Goal: Task Accomplishment & Management: Manage account settings

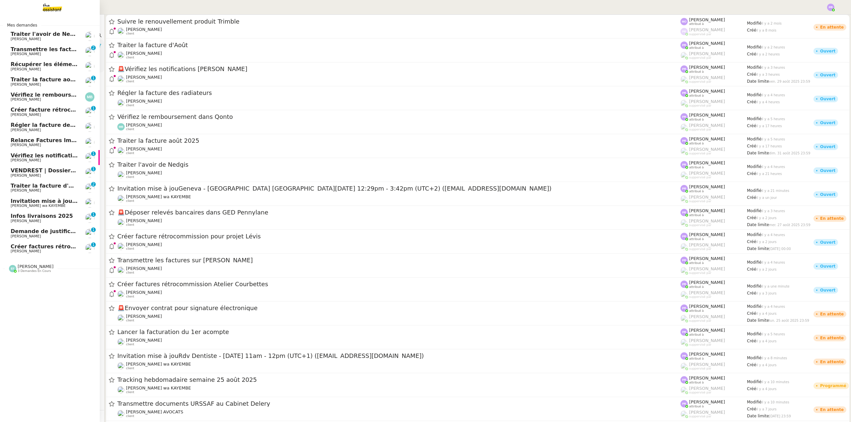
click at [67, 187] on span "Traiter la facture d'Août" at bounding box center [47, 186] width 72 height 6
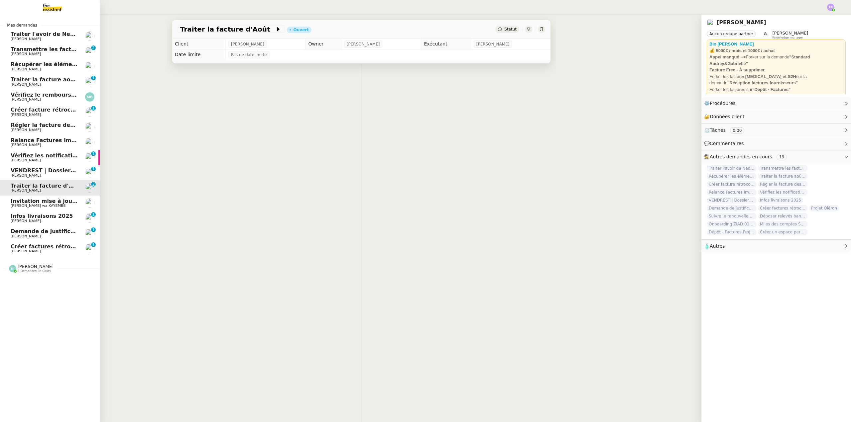
click at [64, 204] on span "[PERSON_NAME] wa KAYEMBE" at bounding box center [44, 206] width 67 height 4
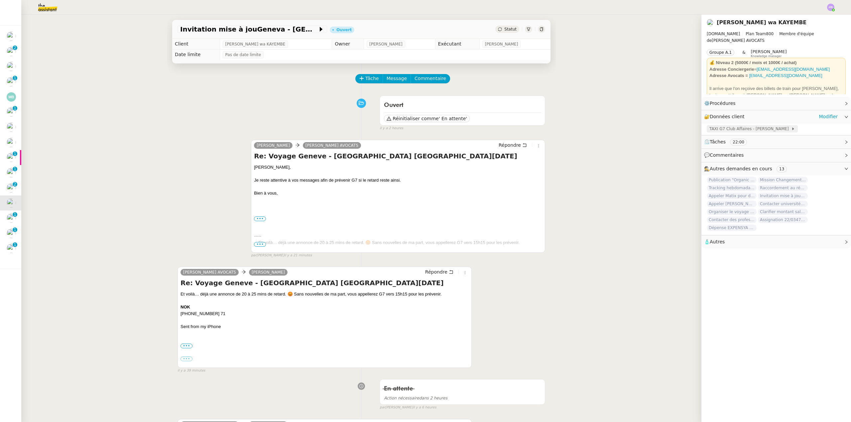
click at [739, 129] on span "TAXI G7 Club Affaires - [PERSON_NAME]" at bounding box center [750, 129] width 82 height 7
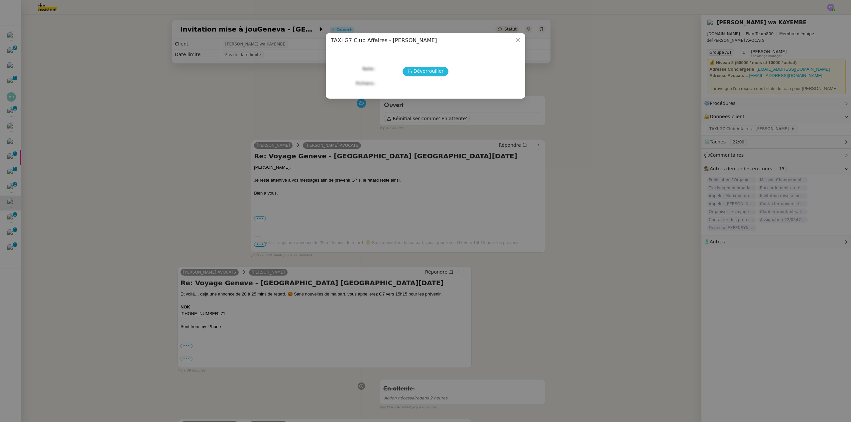
click at [425, 74] on span "Déverrouiller" at bounding box center [428, 71] width 30 height 8
drag, startPoint x: 410, startPoint y: 62, endPoint x: 378, endPoint y: 63, distance: 31.9
click at [378, 63] on div "01 47 39 00 01" at bounding box center [433, 63] width 110 height 8
copy span "01 47 39 00 01"
click at [347, 137] on nz-modal-container "TAXI G7 Club Affaires - [PERSON_NAME] Téléphones [PHONE_NUMBER] Note Code accès…" at bounding box center [425, 211] width 851 height 422
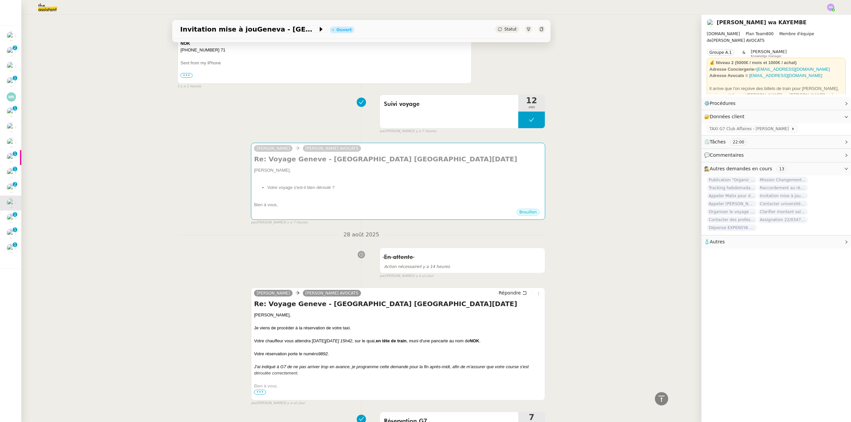
scroll to position [465, 0]
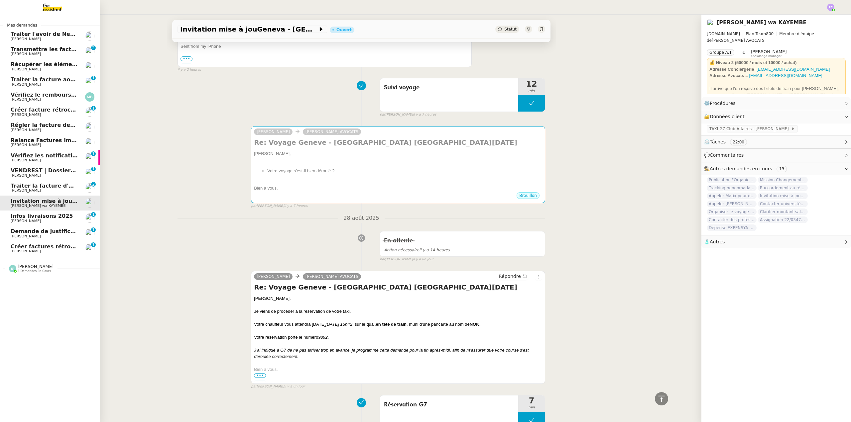
click at [75, 129] on span "[PERSON_NAME]" at bounding box center [44, 130] width 67 height 4
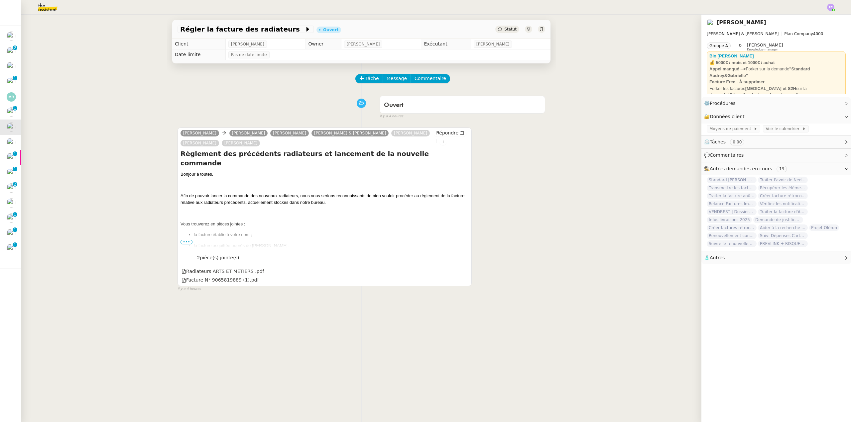
click at [183, 242] on span "•••" at bounding box center [186, 242] width 12 height 5
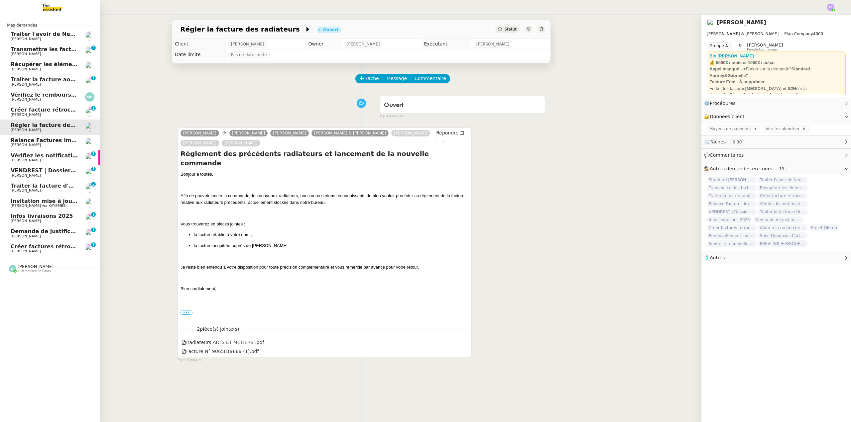
click at [54, 203] on span "Invitation mise à jouGeneva - [GEOGRAPHIC_DATA] [GEOGRAPHIC_DATA][DATE] 12:29pm…" at bounding box center [226, 201] width 430 height 6
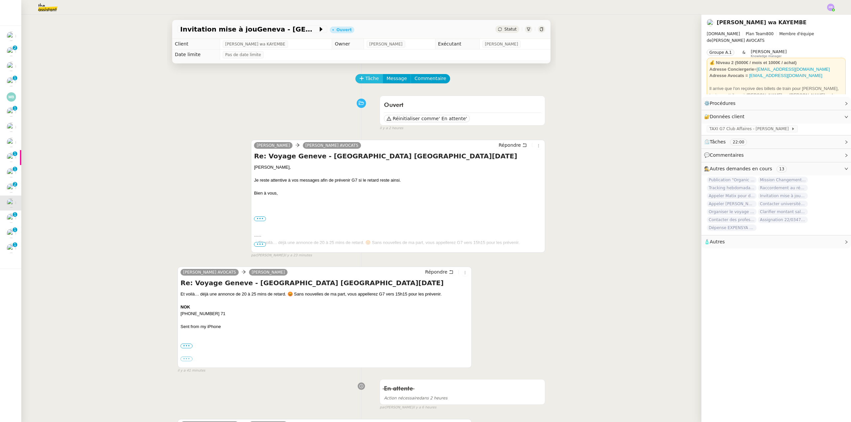
click at [372, 79] on span "Tâche" at bounding box center [372, 79] width 14 height 8
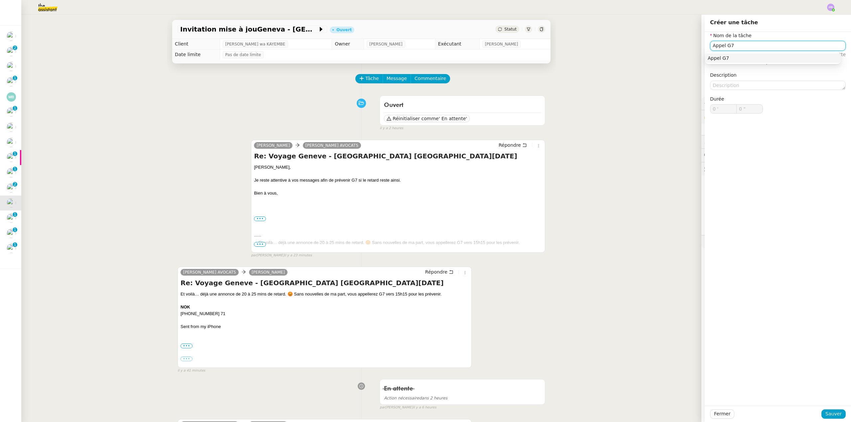
drag, startPoint x: 726, startPoint y: 59, endPoint x: 714, endPoint y: 165, distance: 106.4
click at [726, 59] on div "Appel G7" at bounding box center [773, 58] width 130 height 6
type input "Appel G7"
click at [828, 413] on span "Sauver" at bounding box center [833, 414] width 16 height 8
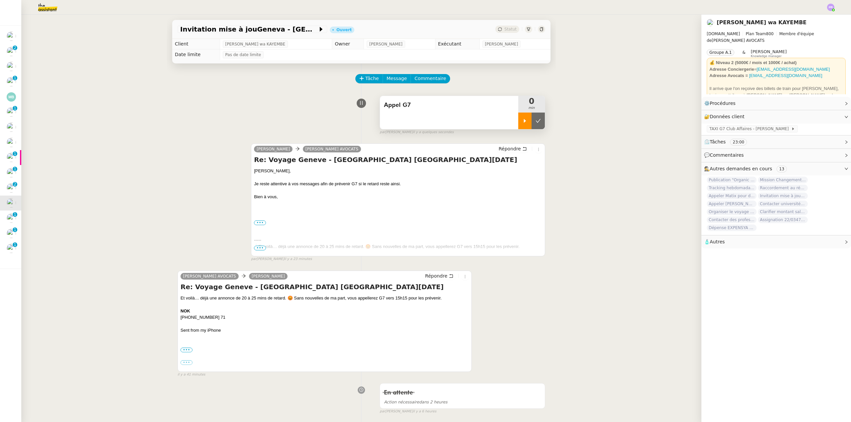
click at [518, 122] on div at bounding box center [524, 121] width 13 height 17
click at [738, 130] on span "TAXI G7 Club Affaires - [PERSON_NAME]" at bounding box center [750, 129] width 82 height 7
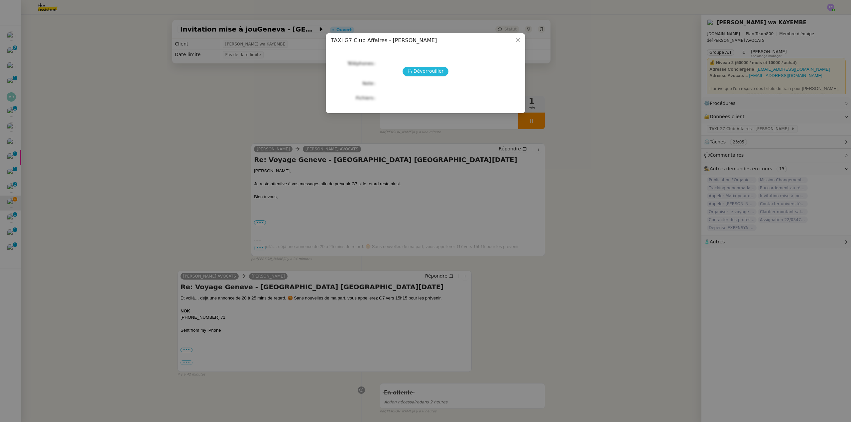
click at [425, 70] on span "Déverrouiller" at bounding box center [428, 71] width 30 height 8
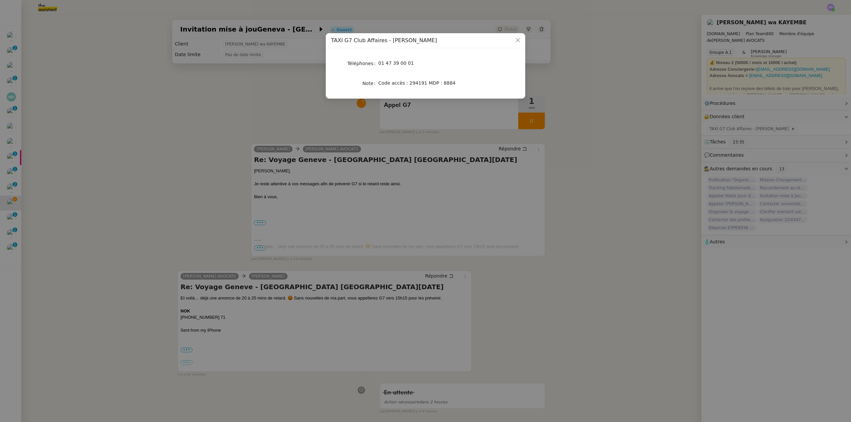
drag, startPoint x: 67, startPoint y: 211, endPoint x: 55, endPoint y: 211, distance: 12.3
click at [67, 211] on nz-modal-container "TAXI G7 Club Affaires - [PERSON_NAME] Téléphones [PHONE_NUMBER] Note Code accès…" at bounding box center [425, 211] width 851 height 422
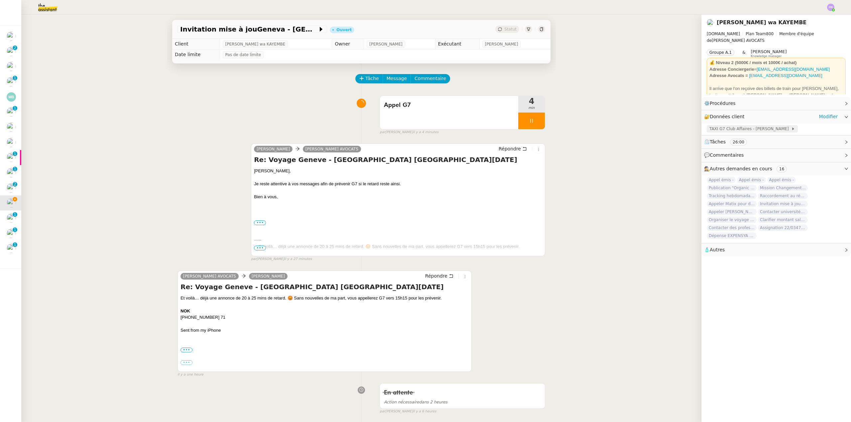
click at [727, 129] on span "TAXI G7 Club Affaires - [PERSON_NAME]" at bounding box center [750, 129] width 82 height 7
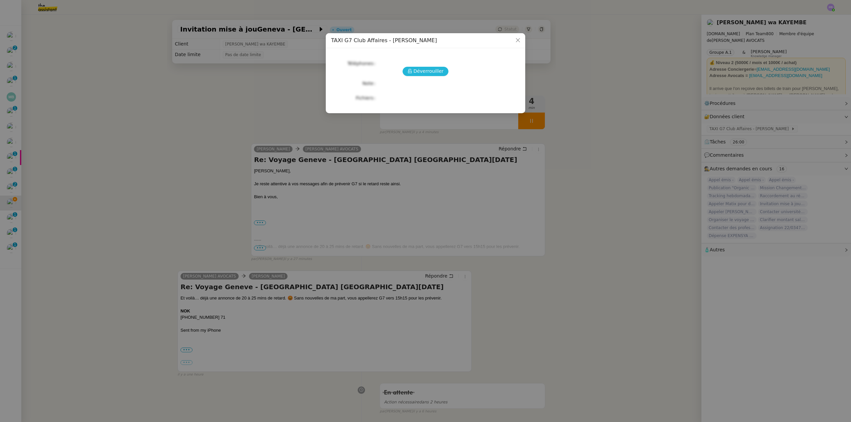
click at [435, 70] on span "Déverrouiller" at bounding box center [428, 71] width 30 height 8
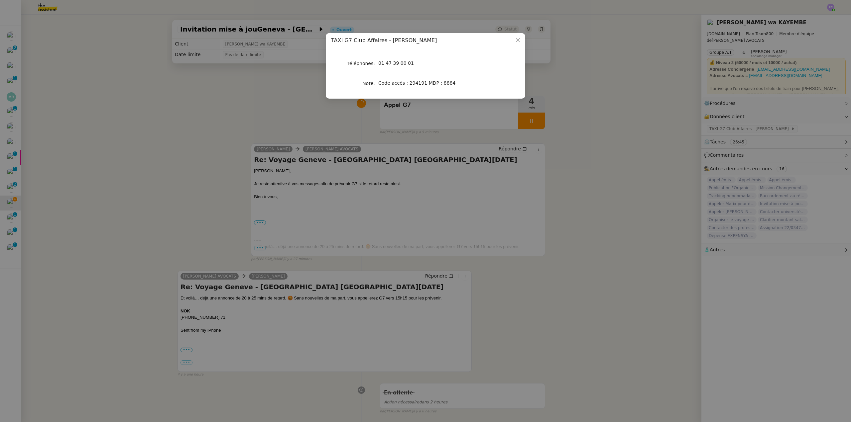
drag, startPoint x: 69, startPoint y: 177, endPoint x: 64, endPoint y: 176, distance: 4.9
click at [67, 176] on nz-modal-container "TAXI G7 Club Affaires - [PERSON_NAME] Téléphones [PHONE_NUMBER] Note Code accès…" at bounding box center [425, 211] width 851 height 422
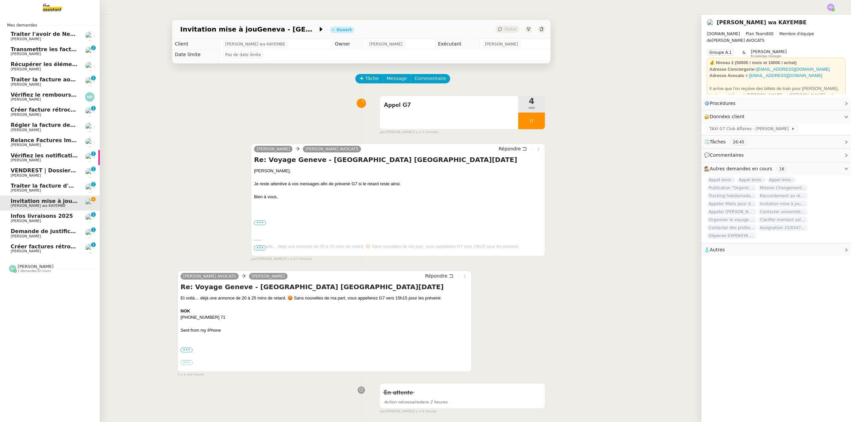
click at [68, 82] on span "Traiter la facture août 2025" at bounding box center [52, 79] width 83 height 6
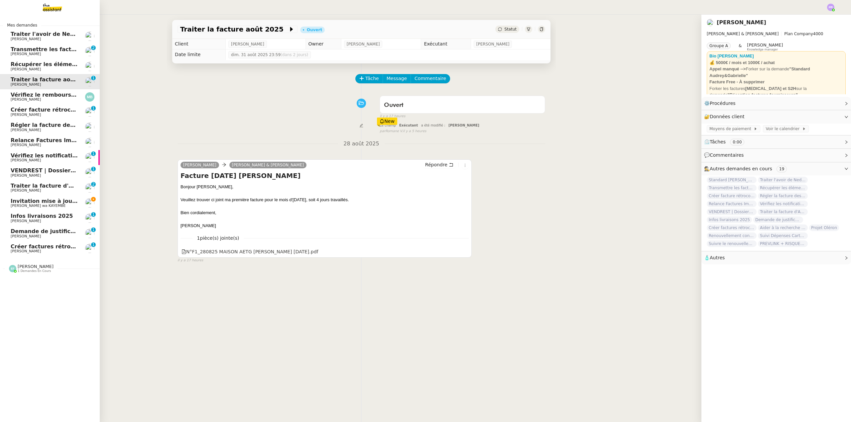
click at [68, 202] on span "Invitation mise à jouGeneva - [GEOGRAPHIC_DATA] [GEOGRAPHIC_DATA][DATE] 12:29pm…" at bounding box center [226, 201] width 430 height 6
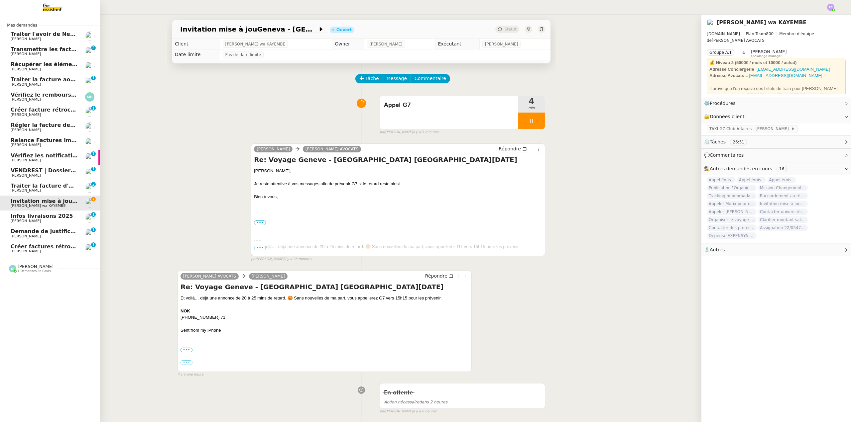
click at [64, 217] on span "Infos livraisons 2025" at bounding box center [44, 216] width 67 height 6
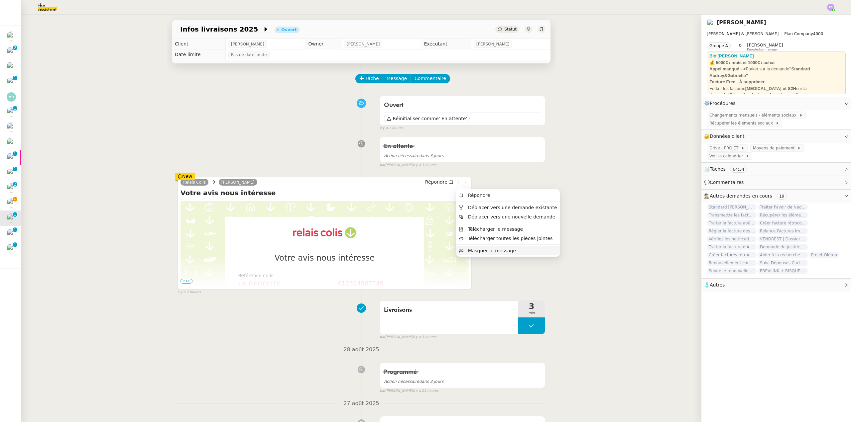
click at [482, 250] on span "Masquer le message" at bounding box center [492, 250] width 48 height 5
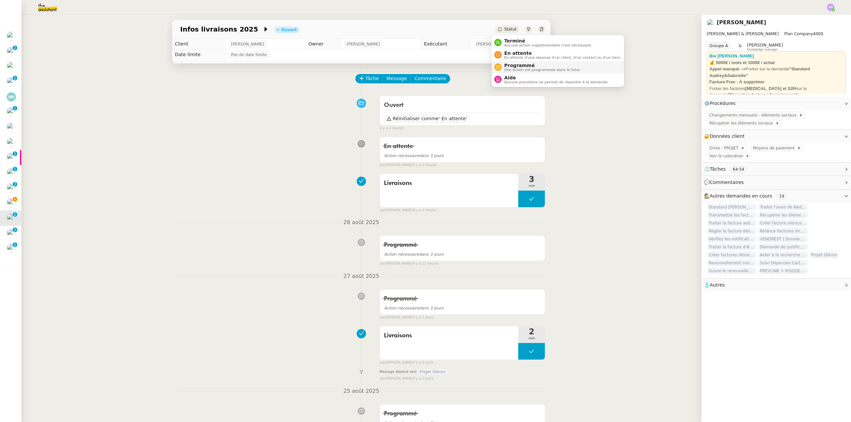
click at [522, 63] on span "Programmé" at bounding box center [542, 65] width 76 height 5
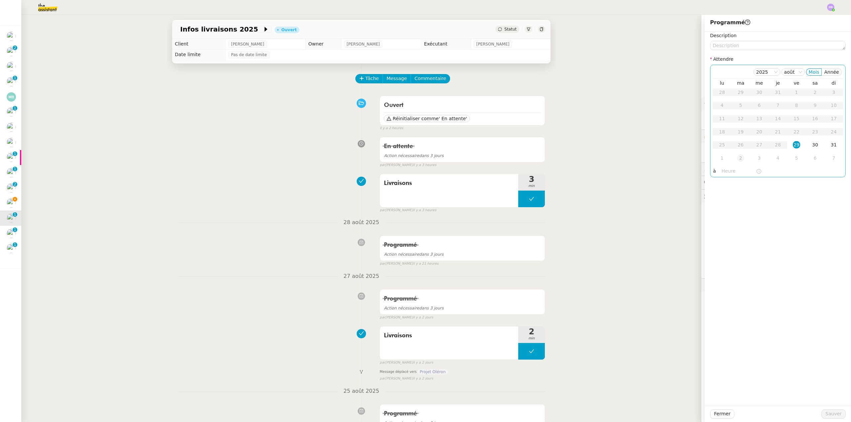
click at [737, 159] on div "2" at bounding box center [740, 158] width 7 height 7
click at [830, 419] on div "Fermer Sauver" at bounding box center [778, 414] width 146 height 16
click at [829, 414] on span "Sauver" at bounding box center [833, 414] width 16 height 8
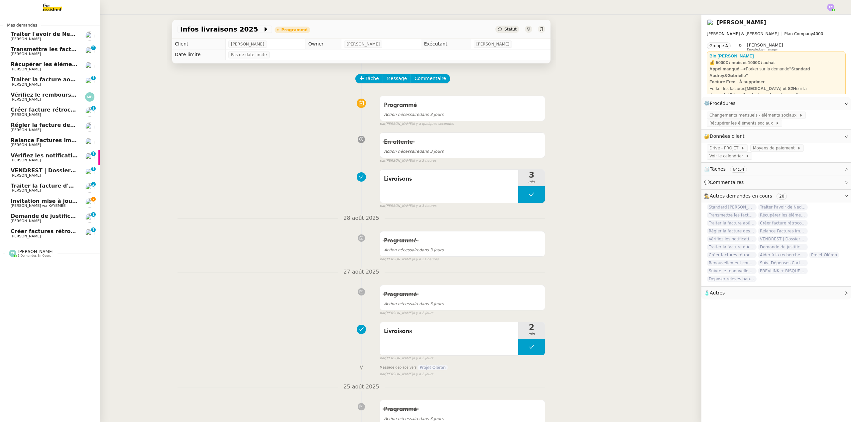
click at [42, 230] on span "Créer factures rétrocommission Atelier Courbettes" at bounding box center [87, 231] width 152 height 6
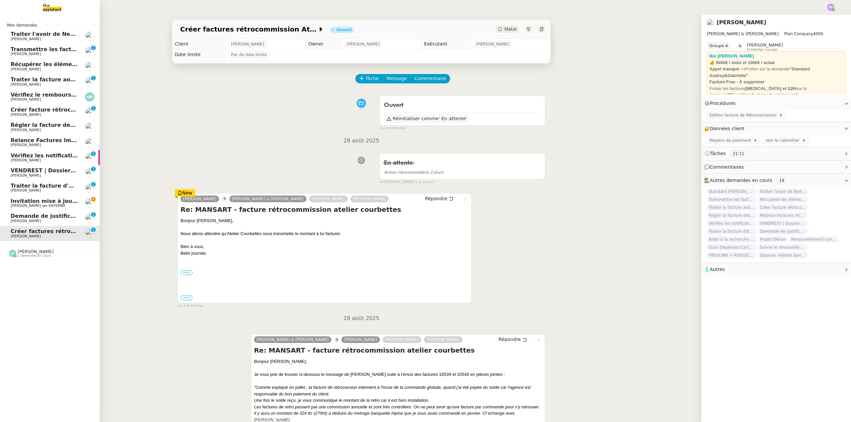
click at [53, 205] on span "[PERSON_NAME] wa KAYEMBE" at bounding box center [38, 206] width 55 height 4
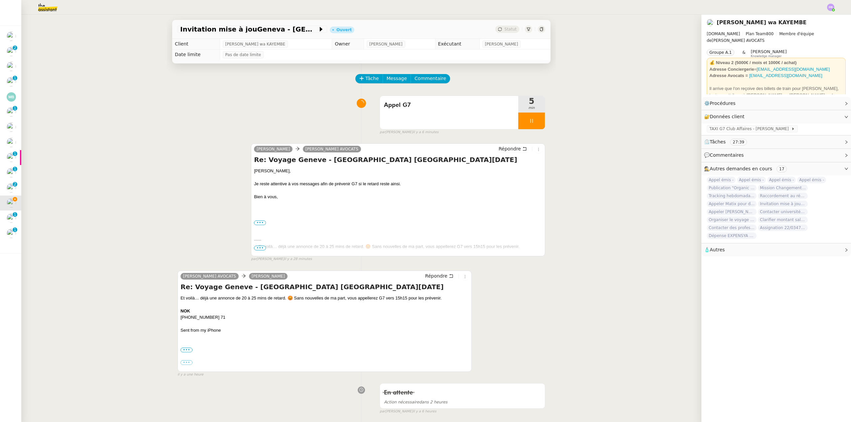
scroll to position [33, 0]
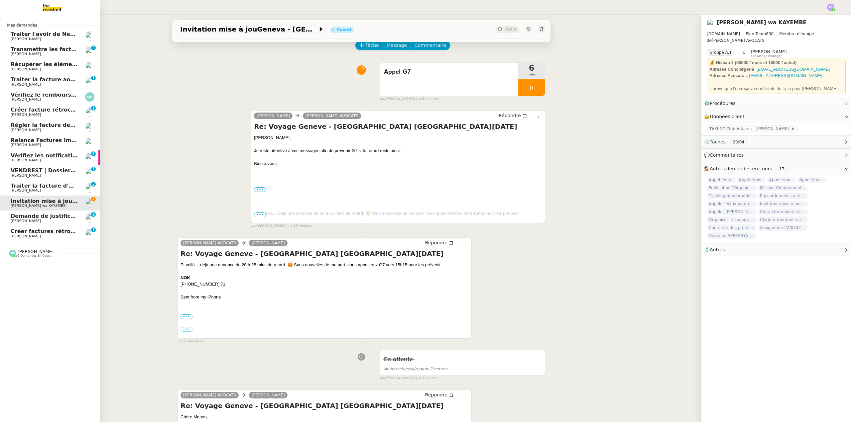
click at [51, 108] on span "Créer facture rétrocommission pour projet Lévis" at bounding box center [83, 110] width 145 height 6
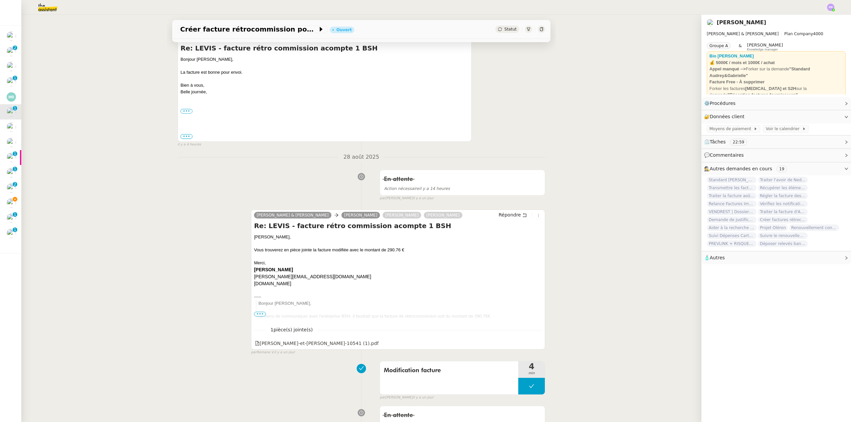
scroll to position [133, 0]
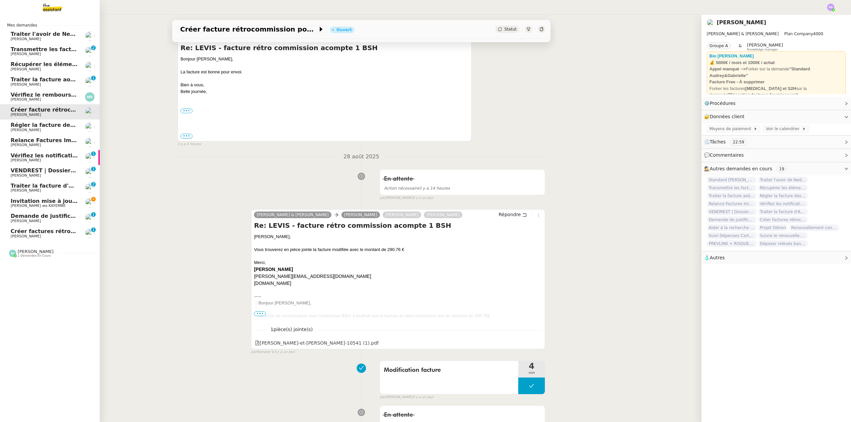
click at [65, 204] on span "[PERSON_NAME] wa KAYEMBE" at bounding box center [44, 206] width 67 height 4
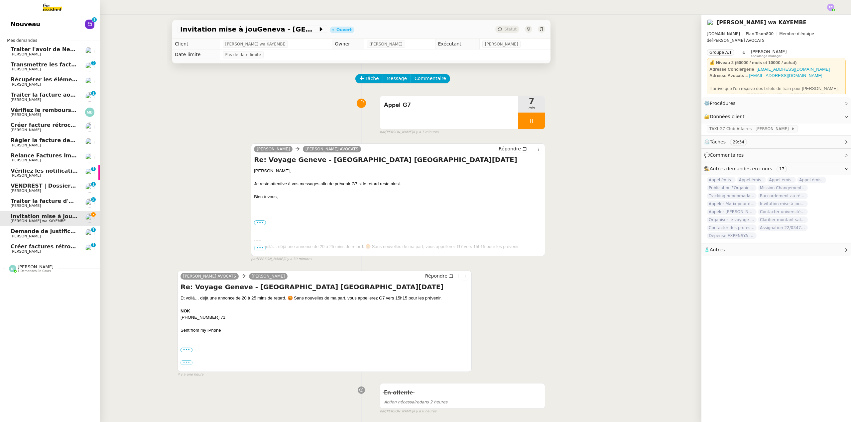
click at [41, 247] on span "Créer factures rétrocommission Atelier Courbettes" at bounding box center [87, 247] width 152 height 6
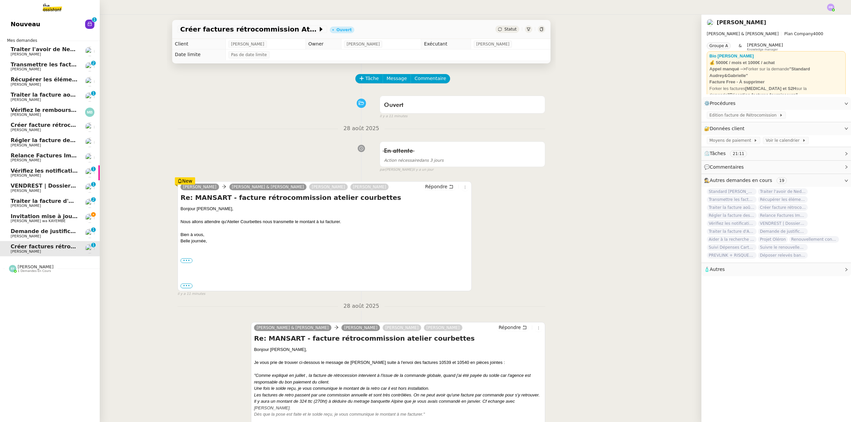
click at [56, 219] on span "Invitation mise à jouGeneva - [GEOGRAPHIC_DATA] [GEOGRAPHIC_DATA][DATE] 12:29pm…" at bounding box center [226, 216] width 430 height 6
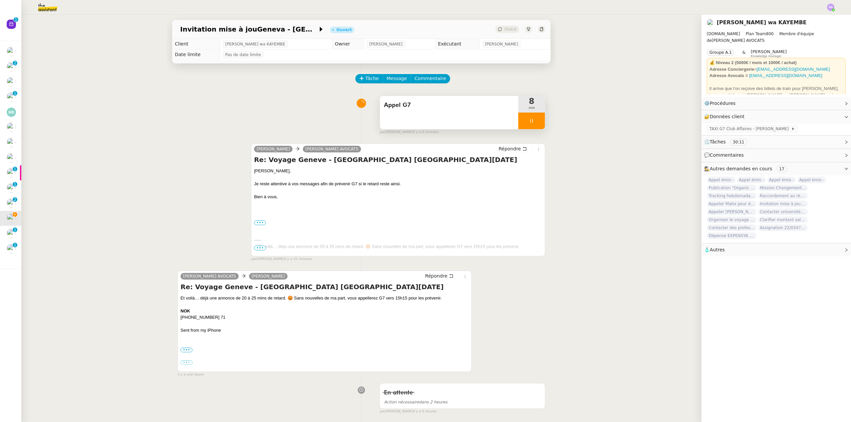
click at [536, 124] on div at bounding box center [531, 121] width 27 height 17
click at [536, 124] on button at bounding box center [537, 121] width 13 height 17
